Goal: Find specific page/section: Find specific page/section

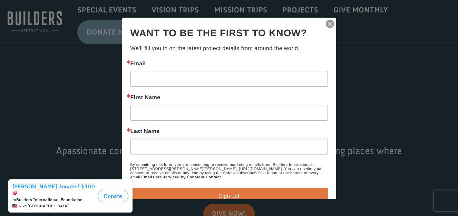
click at [372, 124] on div at bounding box center [229, 108] width 458 height 216
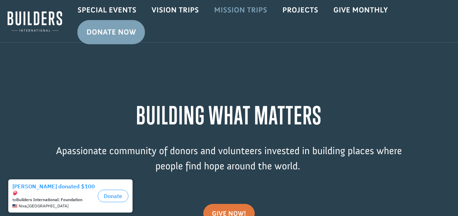
click at [244, 7] on link "Mission Trips" at bounding box center [241, 10] width 68 height 20
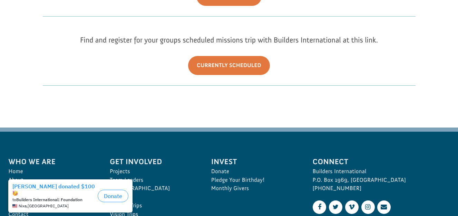
scroll to position [138, 0]
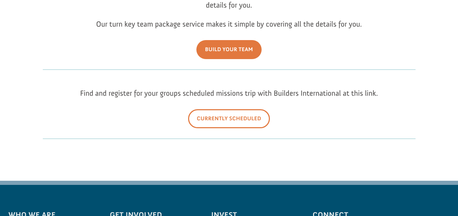
click at [238, 119] on link "Currently Scheduled" at bounding box center [229, 118] width 82 height 19
